Goal: Task Accomplishment & Management: Complete application form

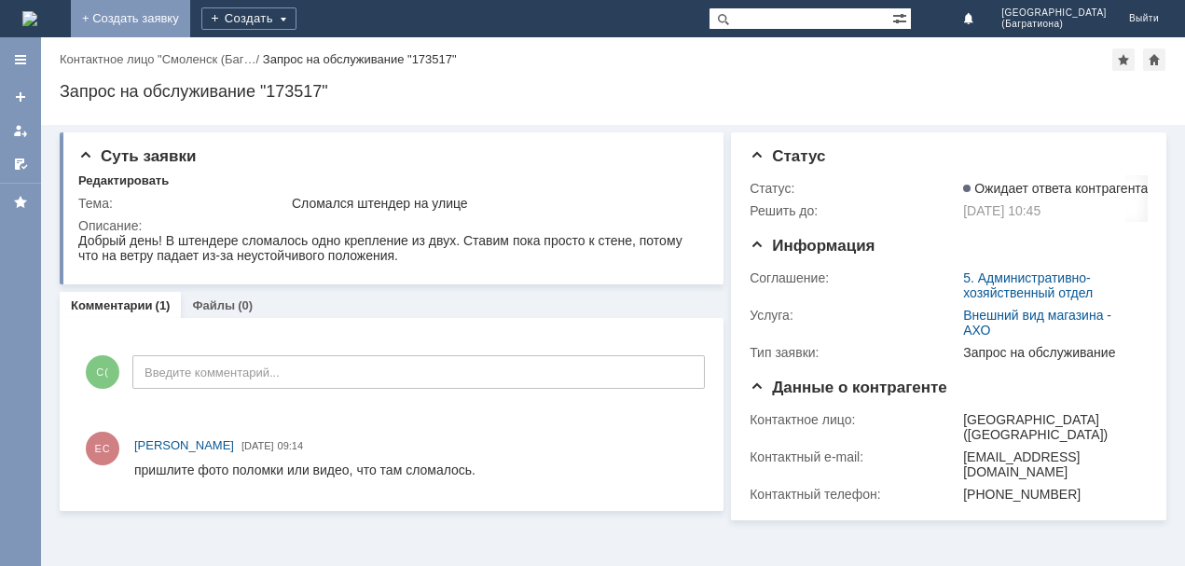
click at [190, 21] on link "+ Создать заявку" at bounding box center [130, 18] width 119 height 37
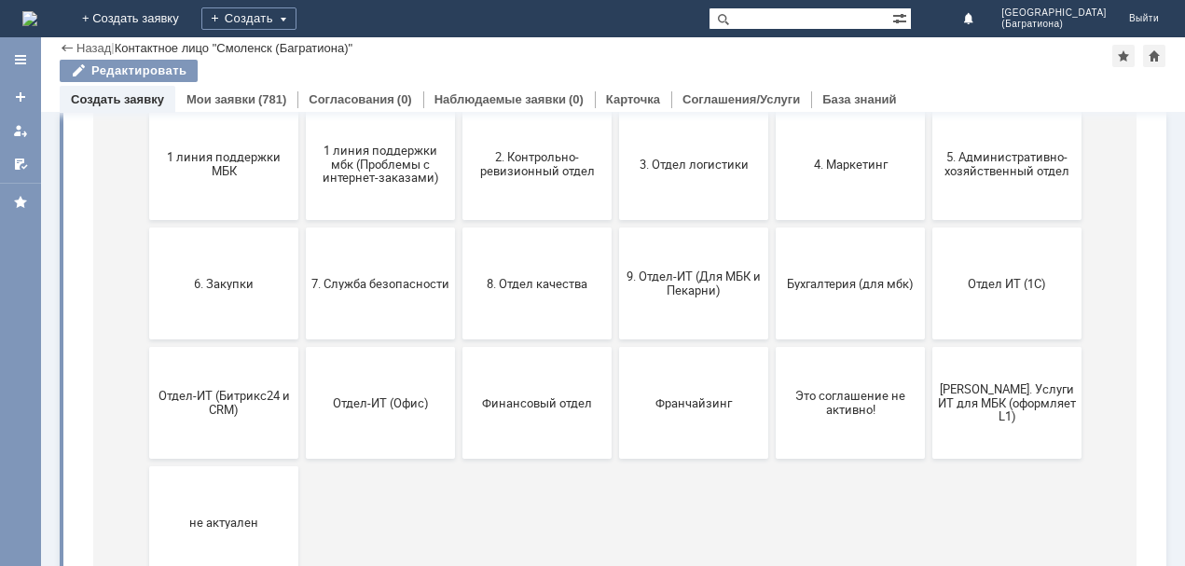
scroll to position [233, 0]
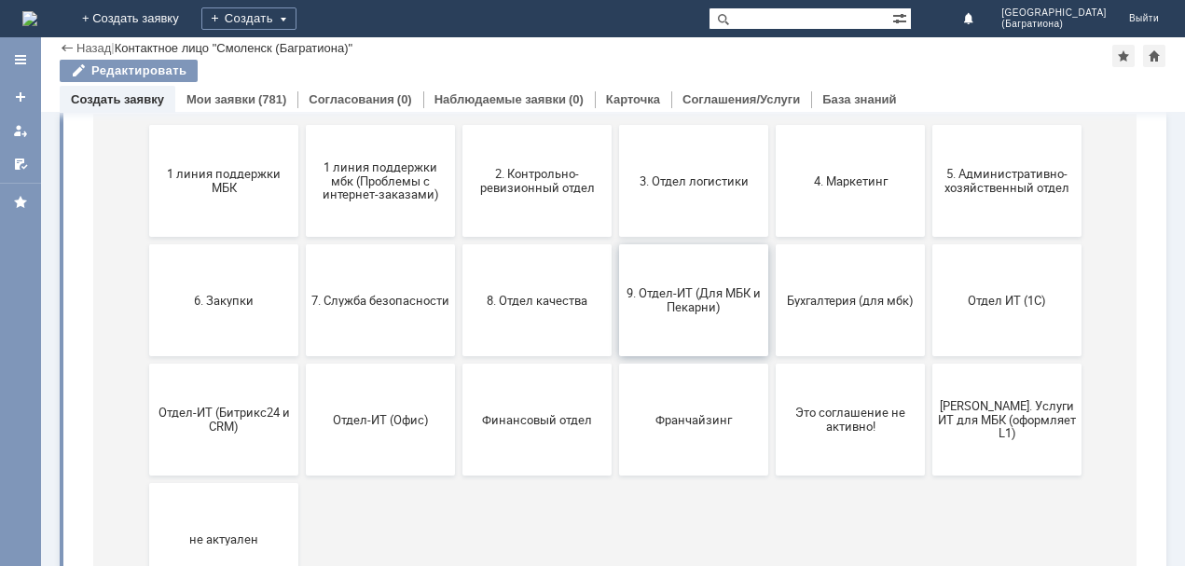
click at [734, 312] on span "9. Отдел-ИТ (Для МБК и Пекарни)" at bounding box center [694, 300] width 138 height 28
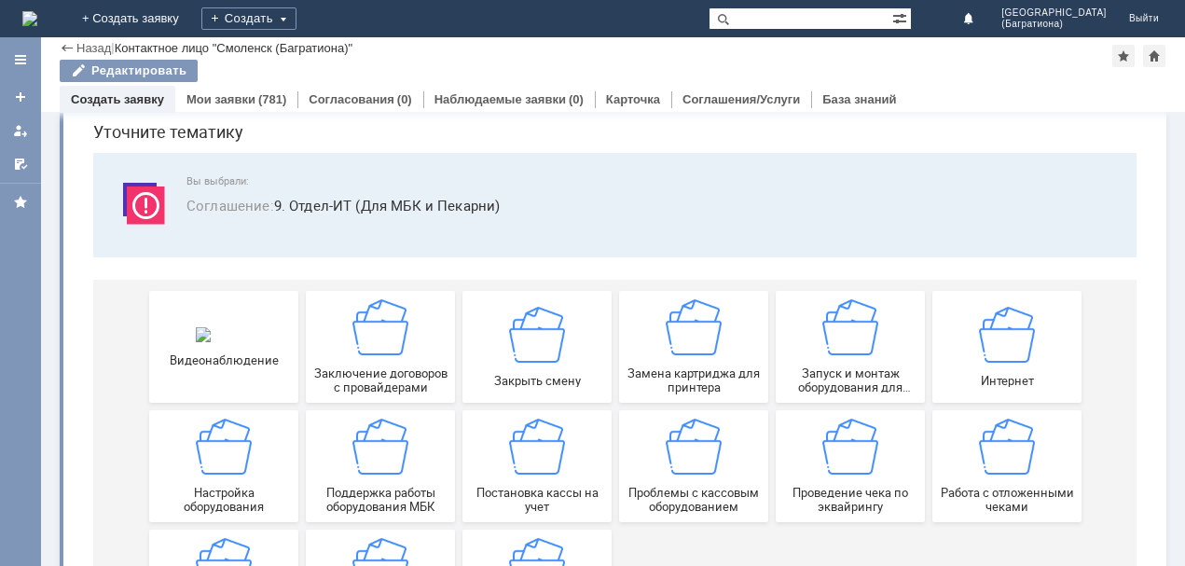
scroll to position [193, 0]
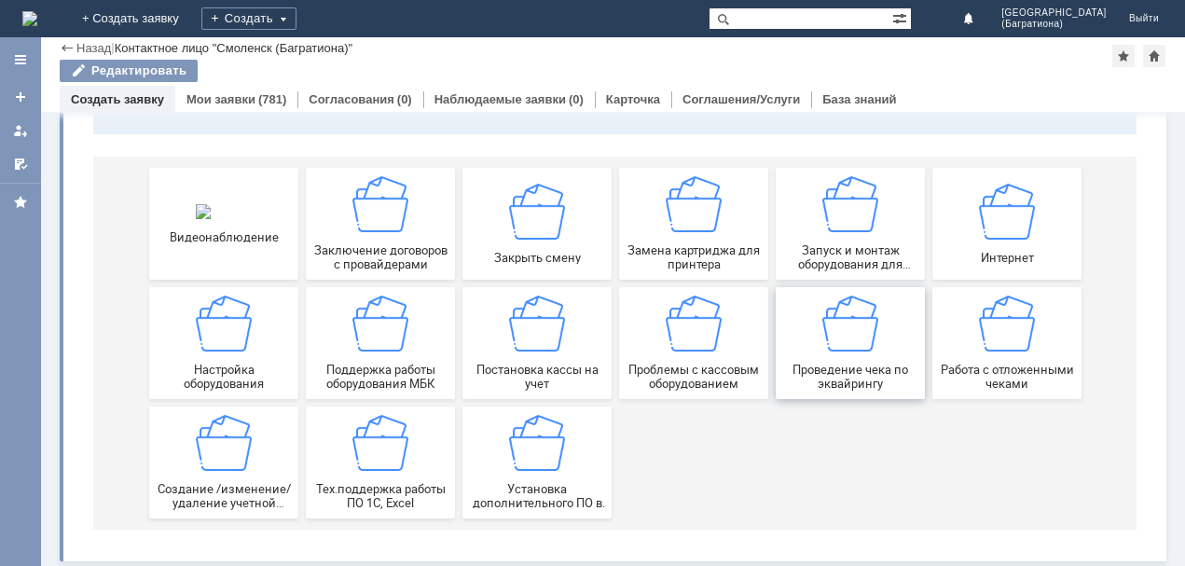
click at [818, 371] on span "Проведение чека по эквайрингу" at bounding box center [851, 377] width 138 height 28
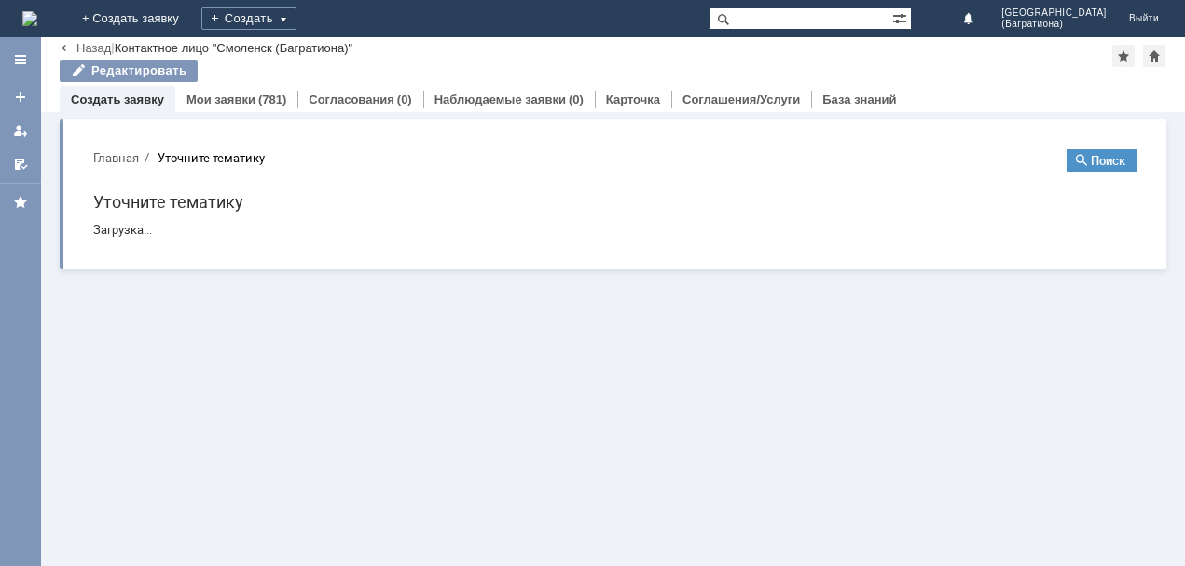
scroll to position [0, 0]
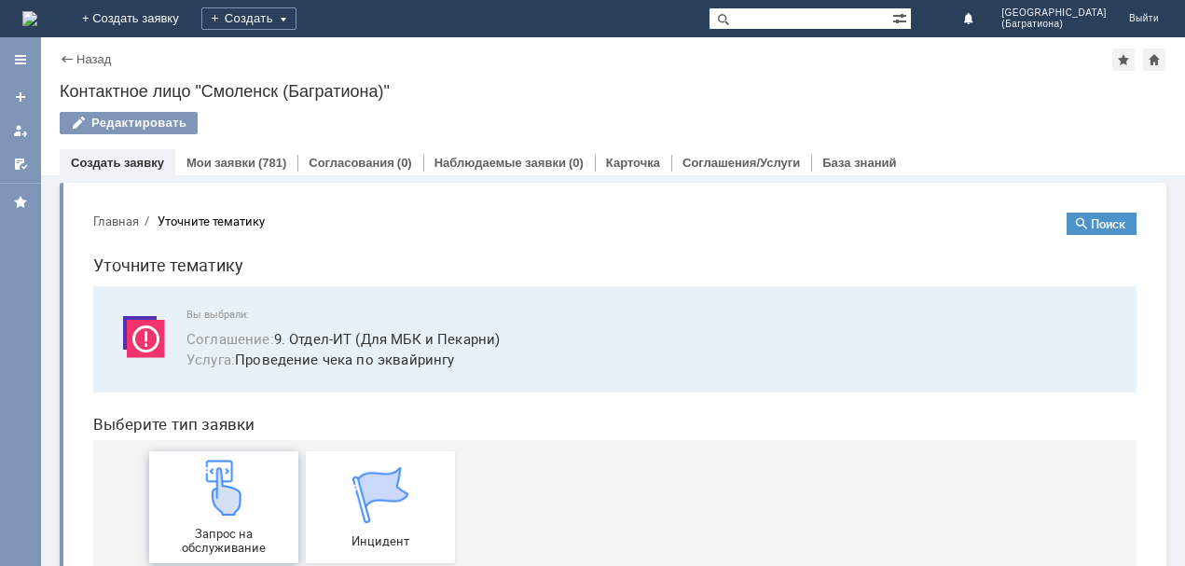
click at [213, 490] on img at bounding box center [224, 488] width 56 height 56
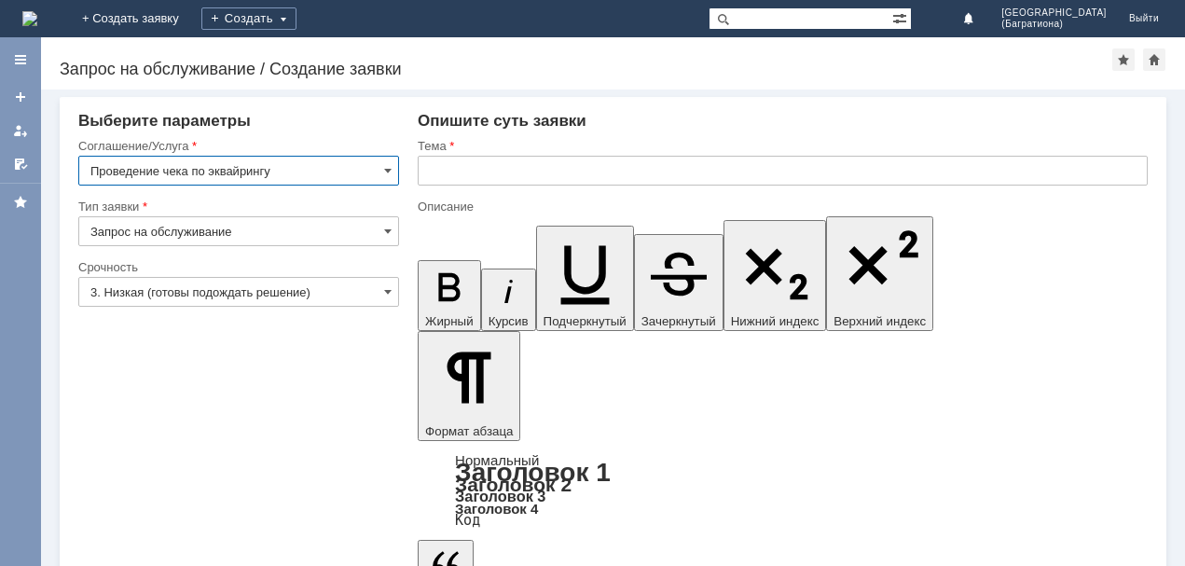
click at [283, 286] on input "3. Низкая (готовы подождать решение)" at bounding box center [238, 292] width 321 height 30
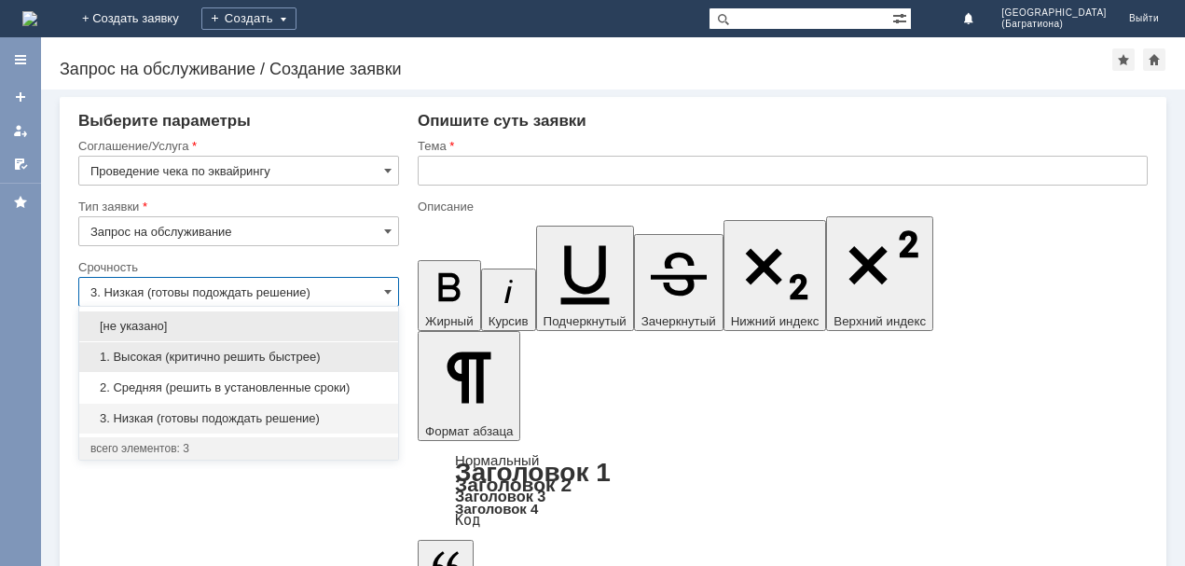
click at [264, 349] on div "1. Высокая (критично решить быстрее)" at bounding box center [238, 357] width 319 height 30
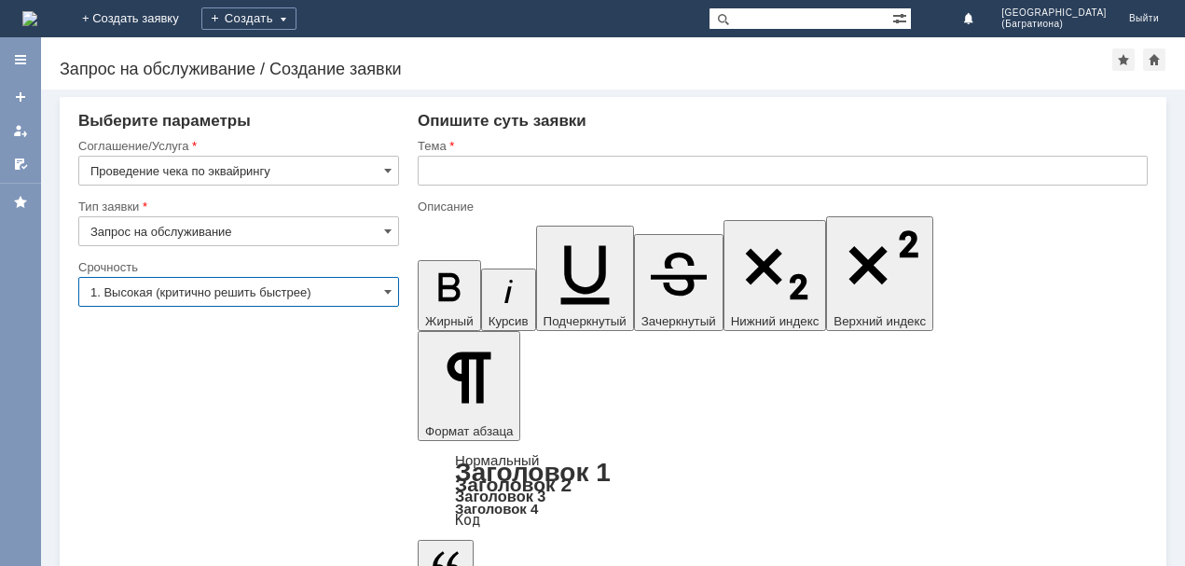
type input "1. Высокая (критично решить быстрее)"
click at [506, 164] on input "text" at bounding box center [783, 171] width 730 height 30
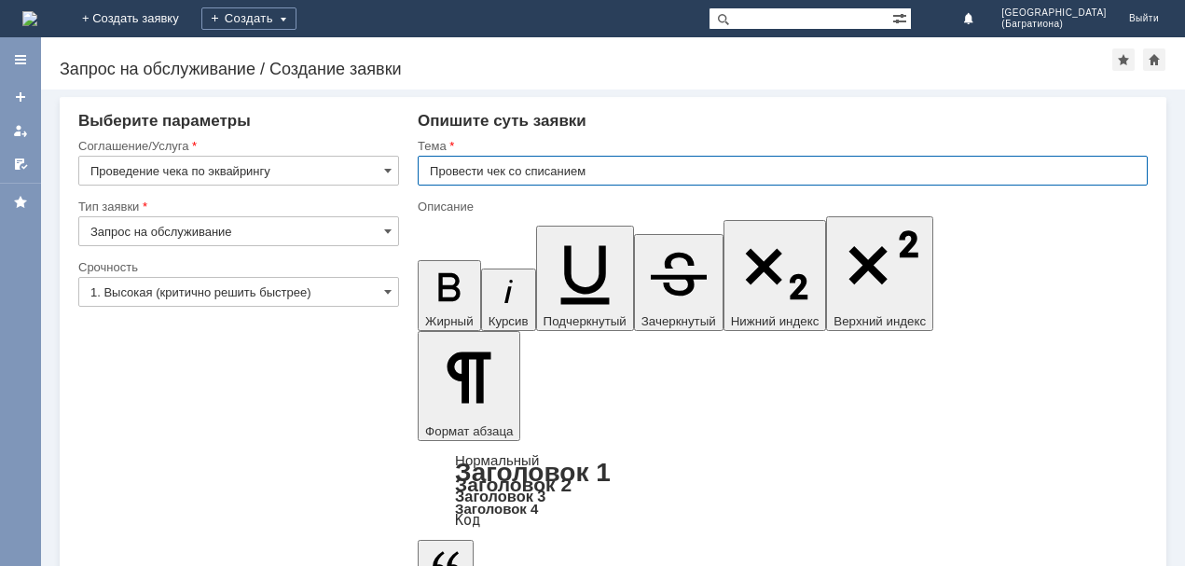
type input "Провести чек со списанием"
